Goal: Task Accomplishment & Management: Manage account settings

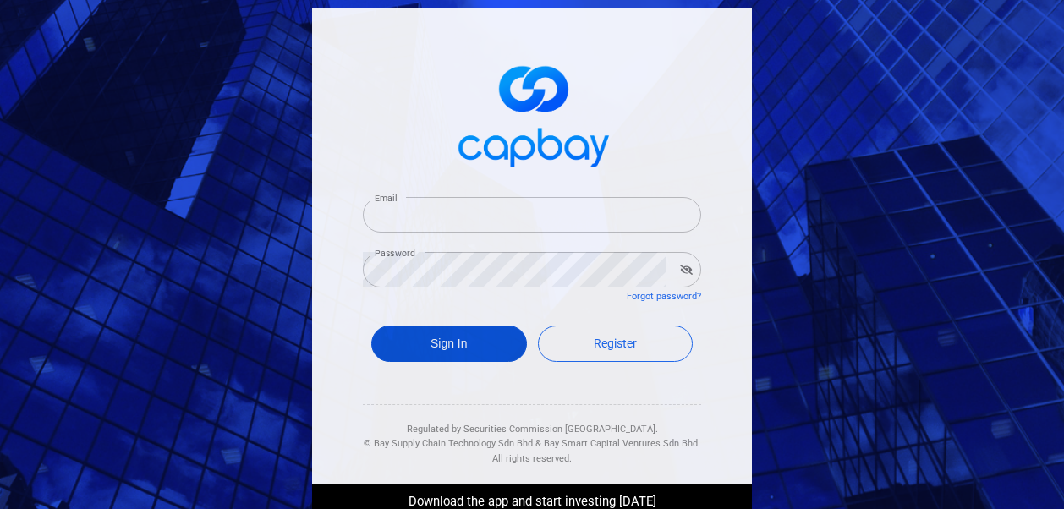
type input "[EMAIL_ADDRESS][DOMAIN_NAME]"
click at [424, 344] on button "Sign In" at bounding box center [449, 344] width 156 height 36
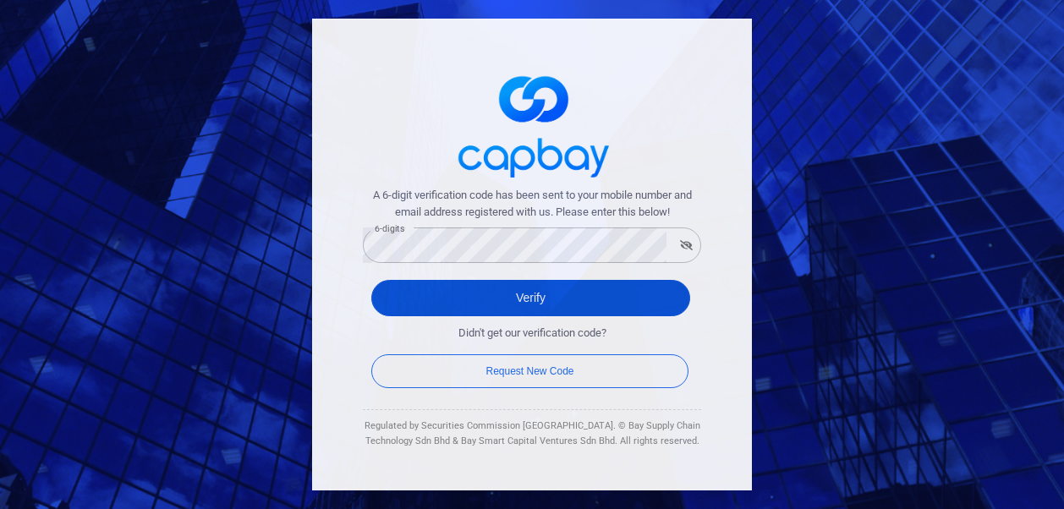
click at [398, 304] on button "Verify" at bounding box center [530, 298] width 319 height 36
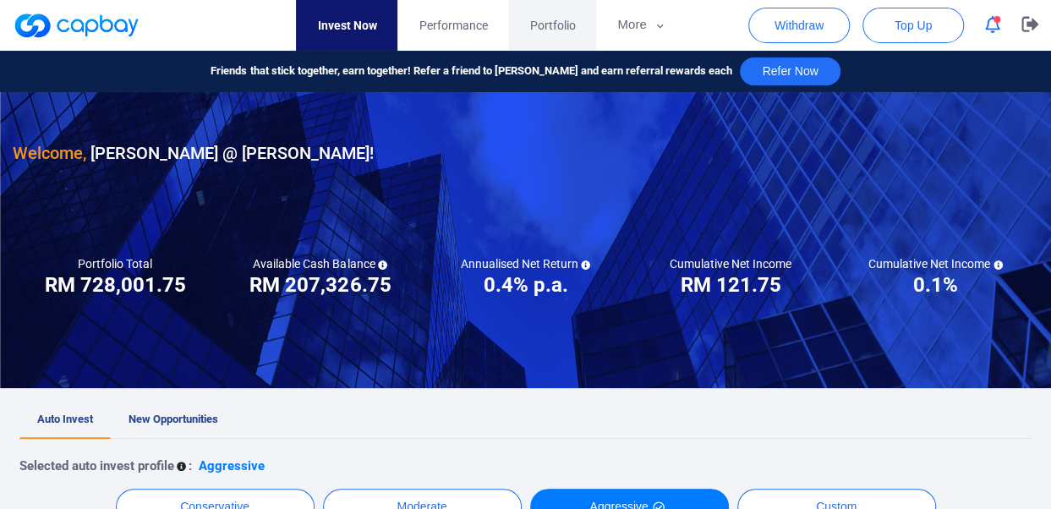
click at [557, 21] on span "Portfolio" at bounding box center [552, 25] width 46 height 19
click at [1027, 23] on icon "button" at bounding box center [1029, 24] width 17 height 15
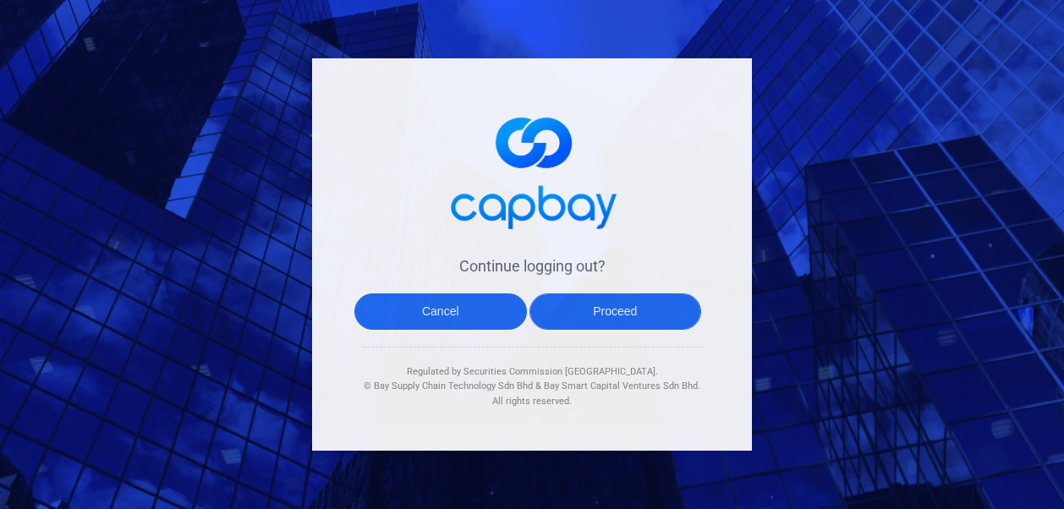
click at [631, 304] on button "Proceed" at bounding box center [615, 311] width 172 height 36
